Goal: Information Seeking & Learning: Find specific fact

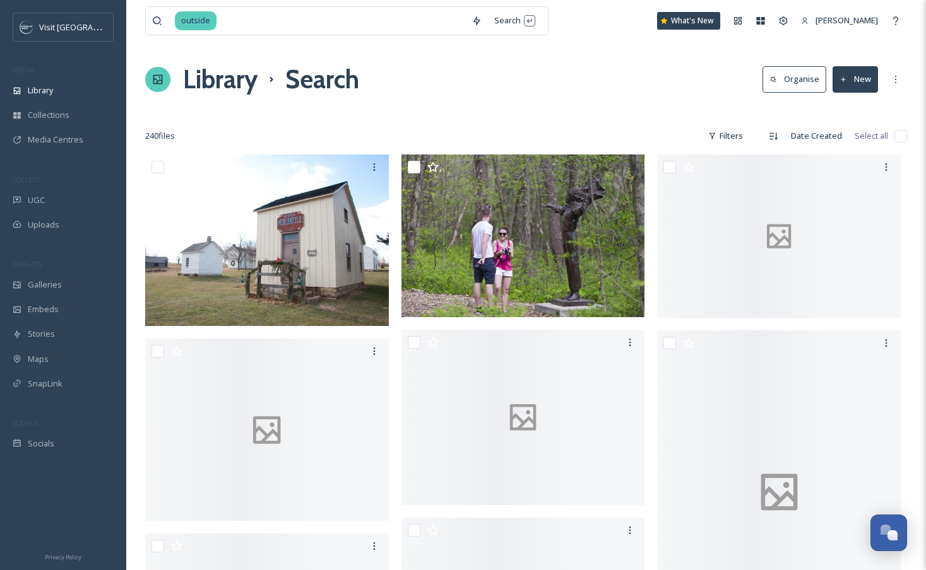
scroll to position [4553, 0]
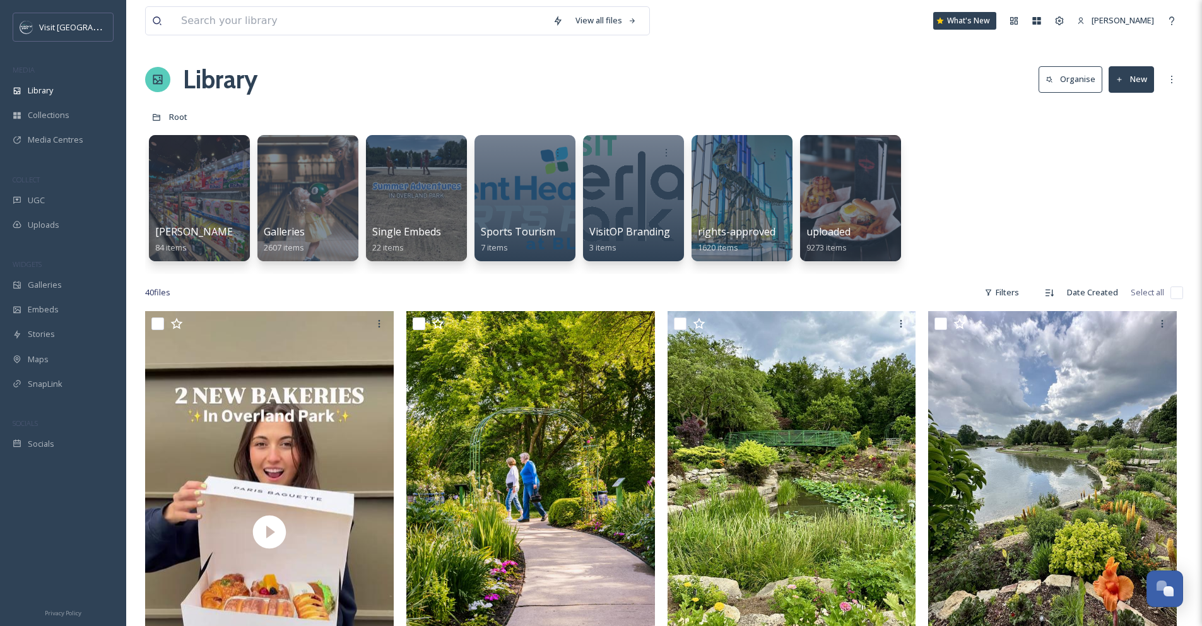
click at [280, 78] on div "Library Organise New" at bounding box center [664, 80] width 1038 height 38
click at [267, 29] on input at bounding box center [361, 21] width 372 height 28
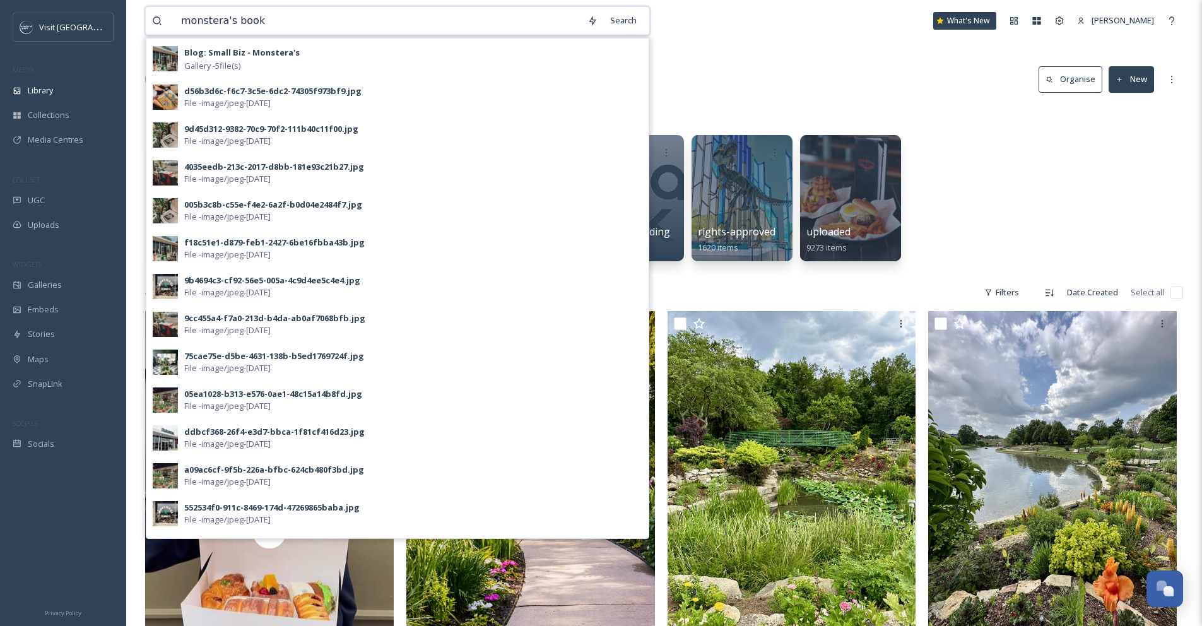
type input "monstera's books"
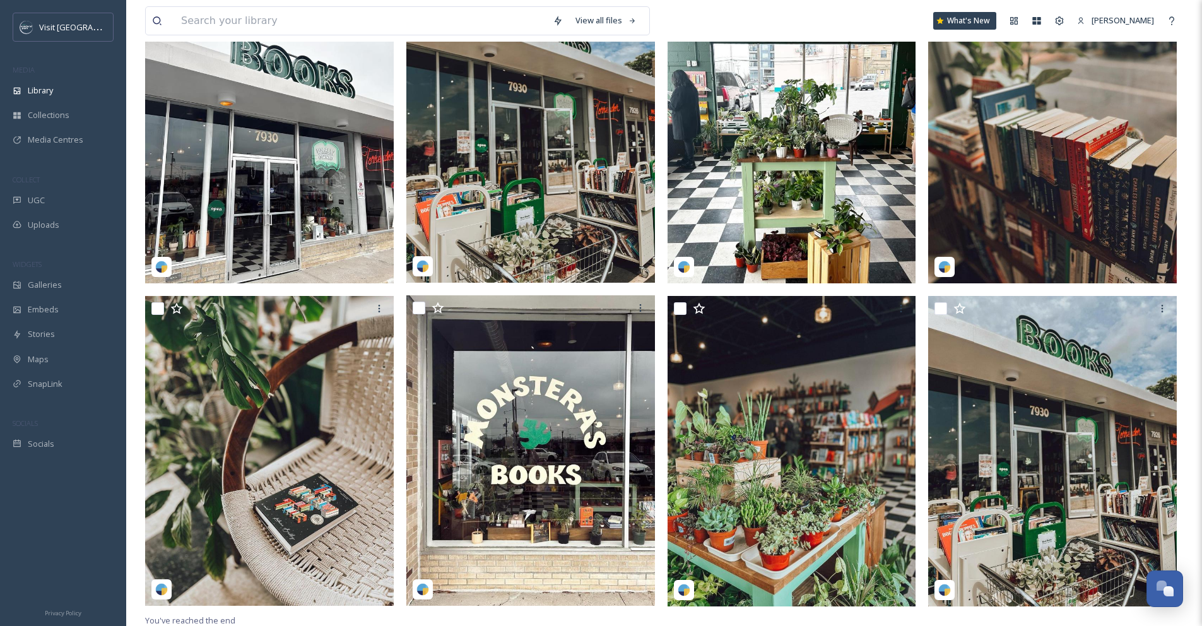
scroll to position [831, 0]
